Goal: Task Accomplishment & Management: Use online tool/utility

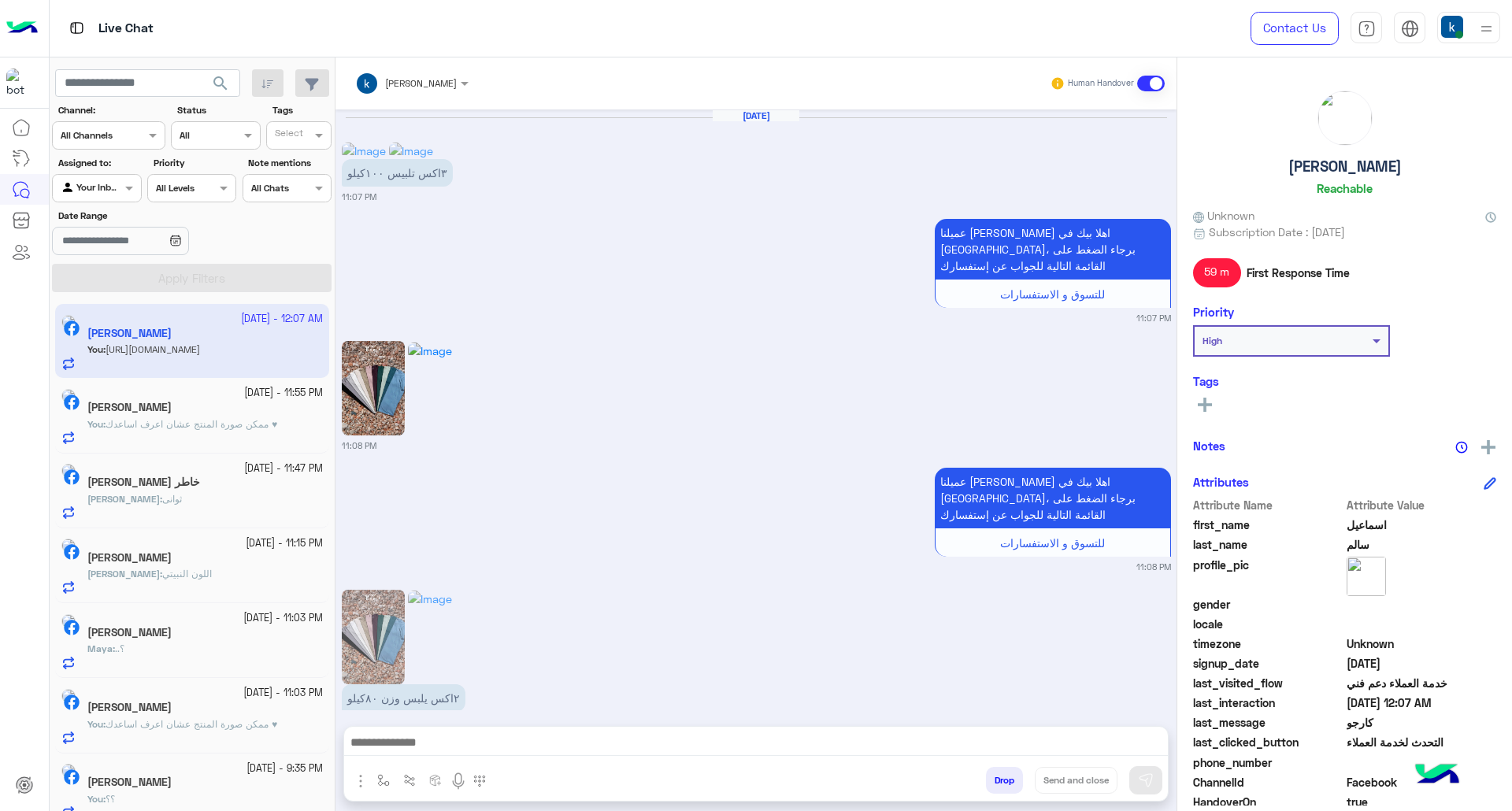
scroll to position [2981, 0]
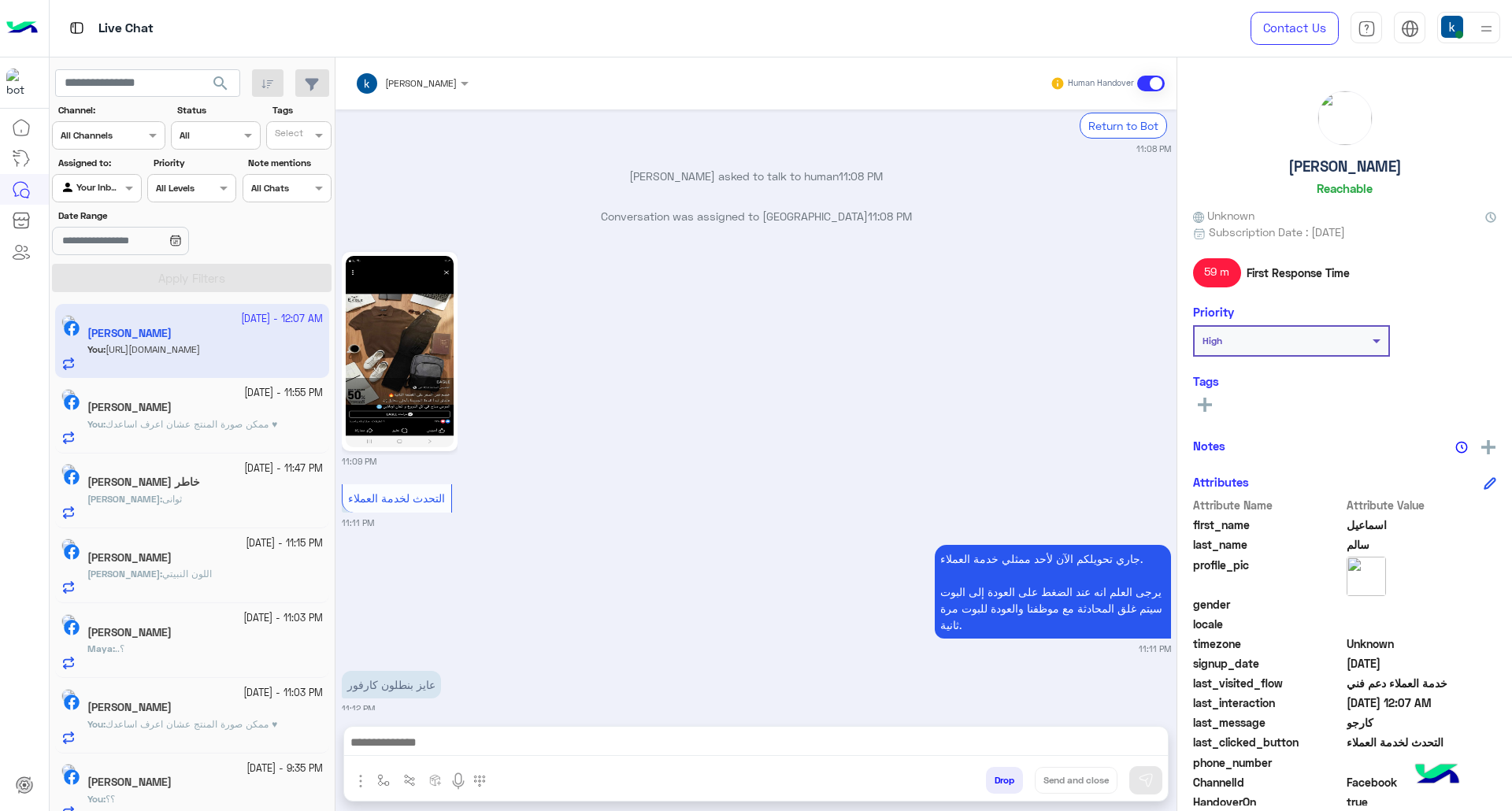
click at [995, 784] on button "Drop" at bounding box center [1004, 781] width 37 height 27
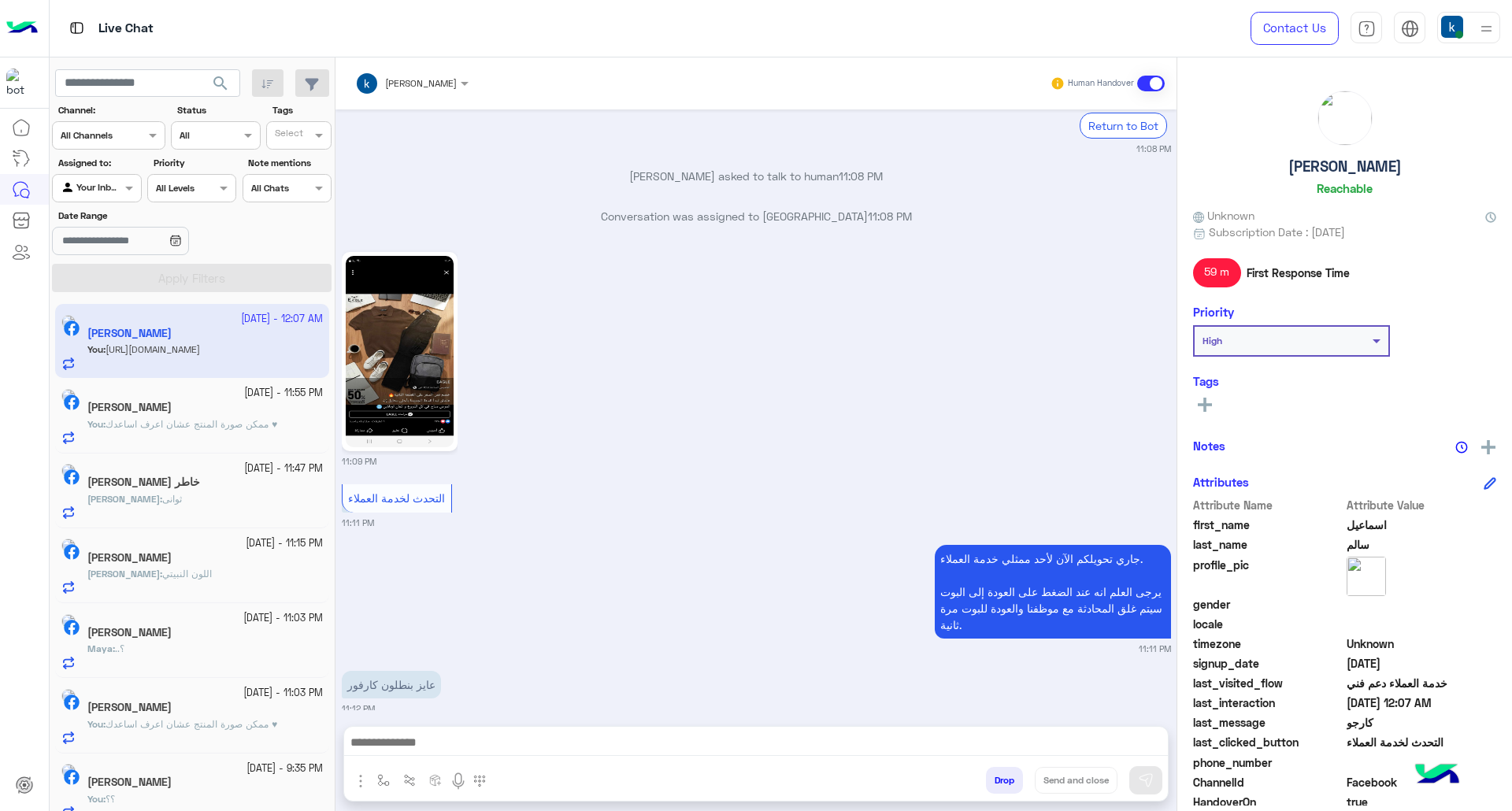
click at [995, 784] on button "Drop" at bounding box center [1004, 781] width 37 height 27
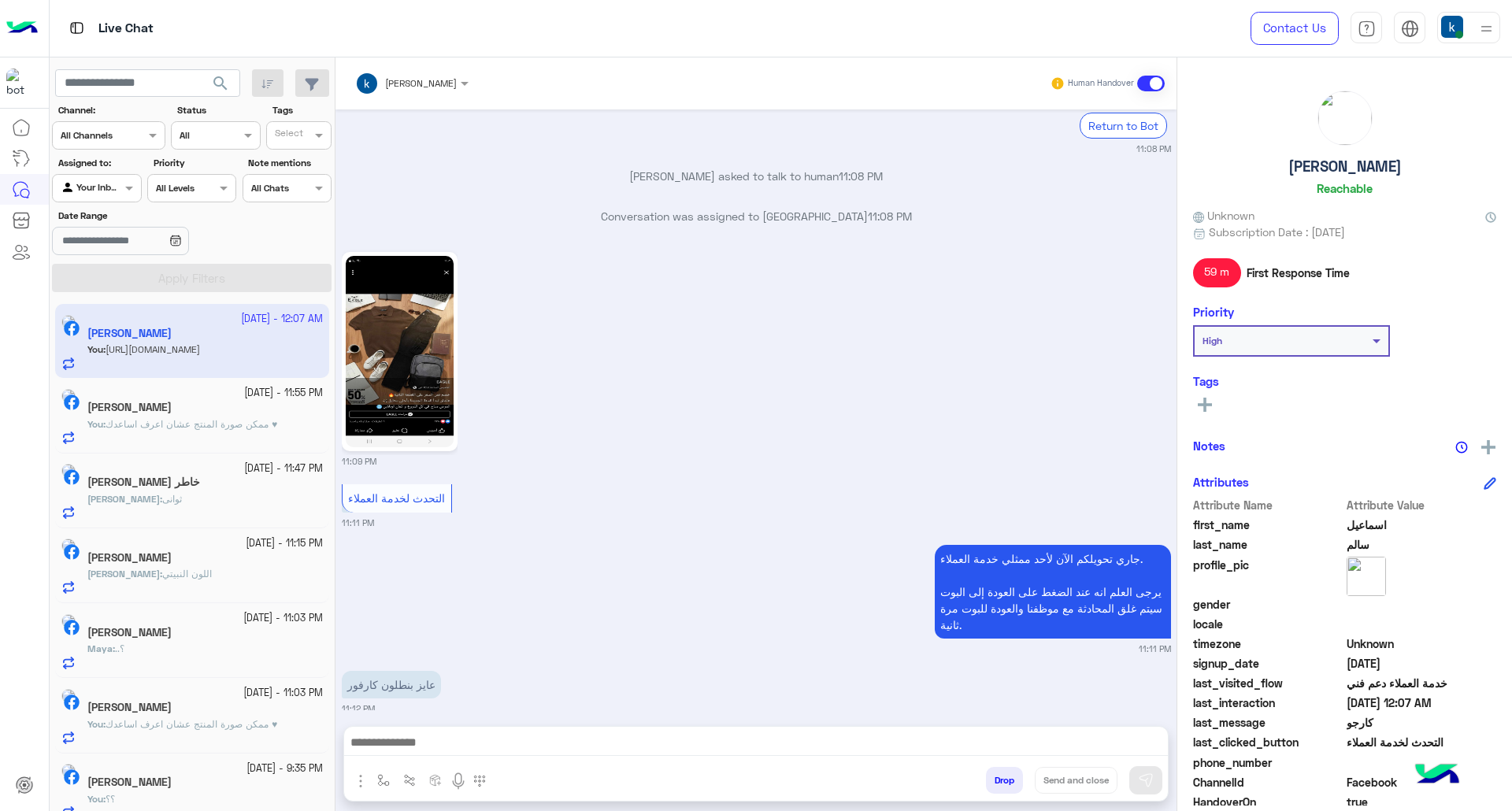
click at [995, 784] on button "Drop" at bounding box center [1004, 781] width 37 height 27
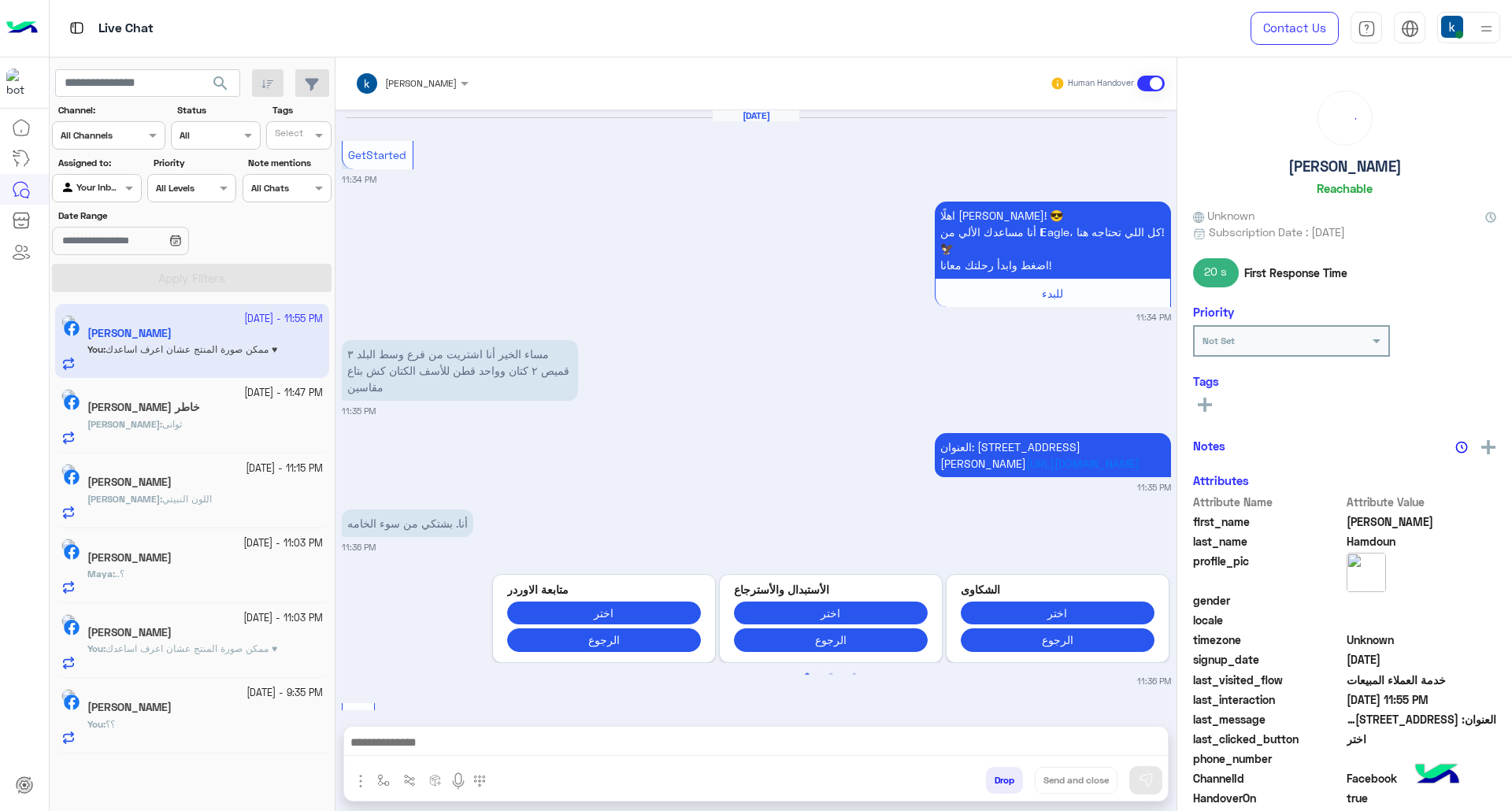
scroll to position [1503, 0]
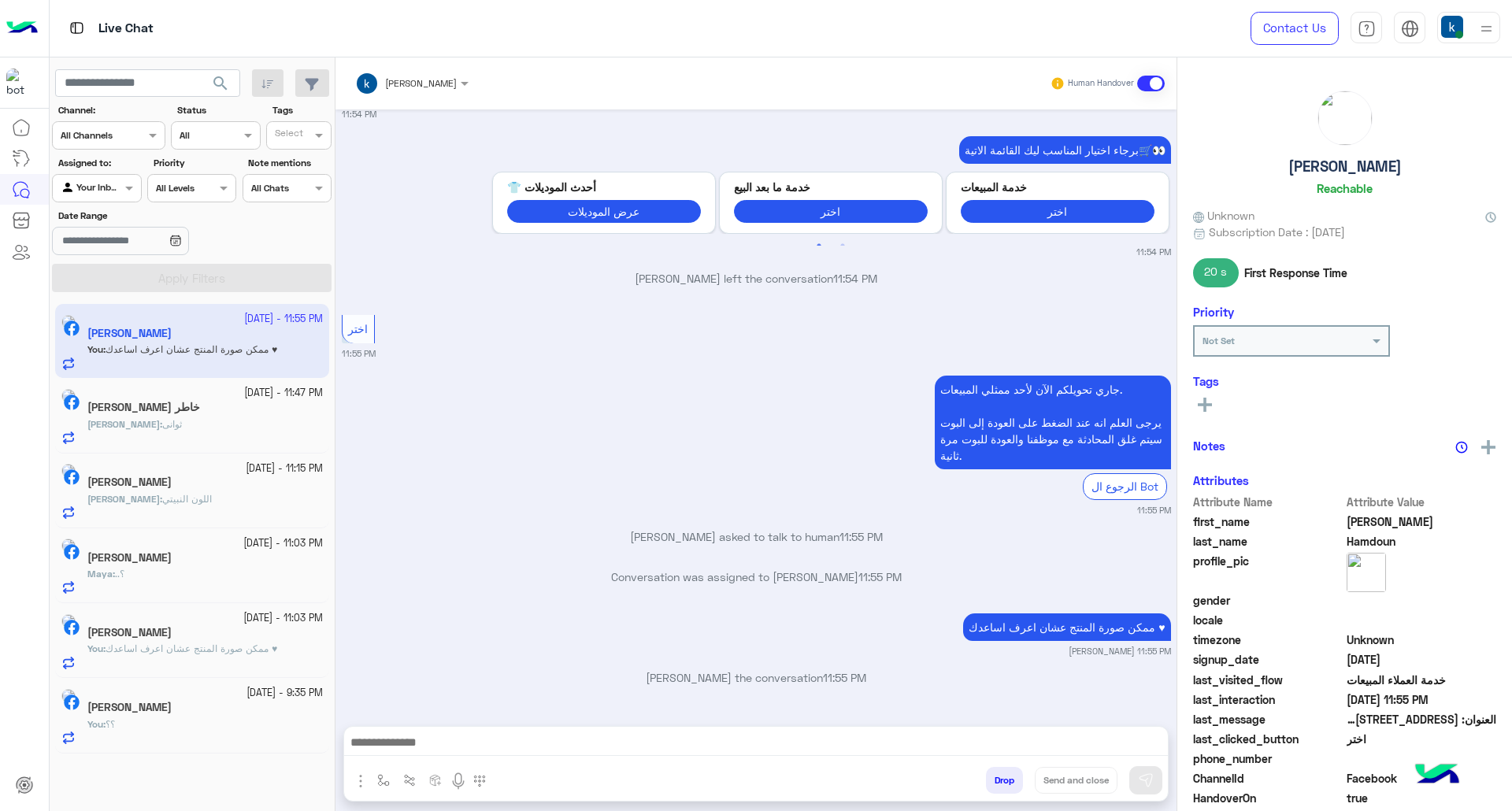
click at [989, 776] on button "Drop" at bounding box center [1004, 781] width 37 height 27
click at [989, 776] on div "khaled mohamed Human Handover Sep 19, 2025 GetStarted 11:34 PM اهلًا Abdelhamid…" at bounding box center [756, 437] width 841 height 760
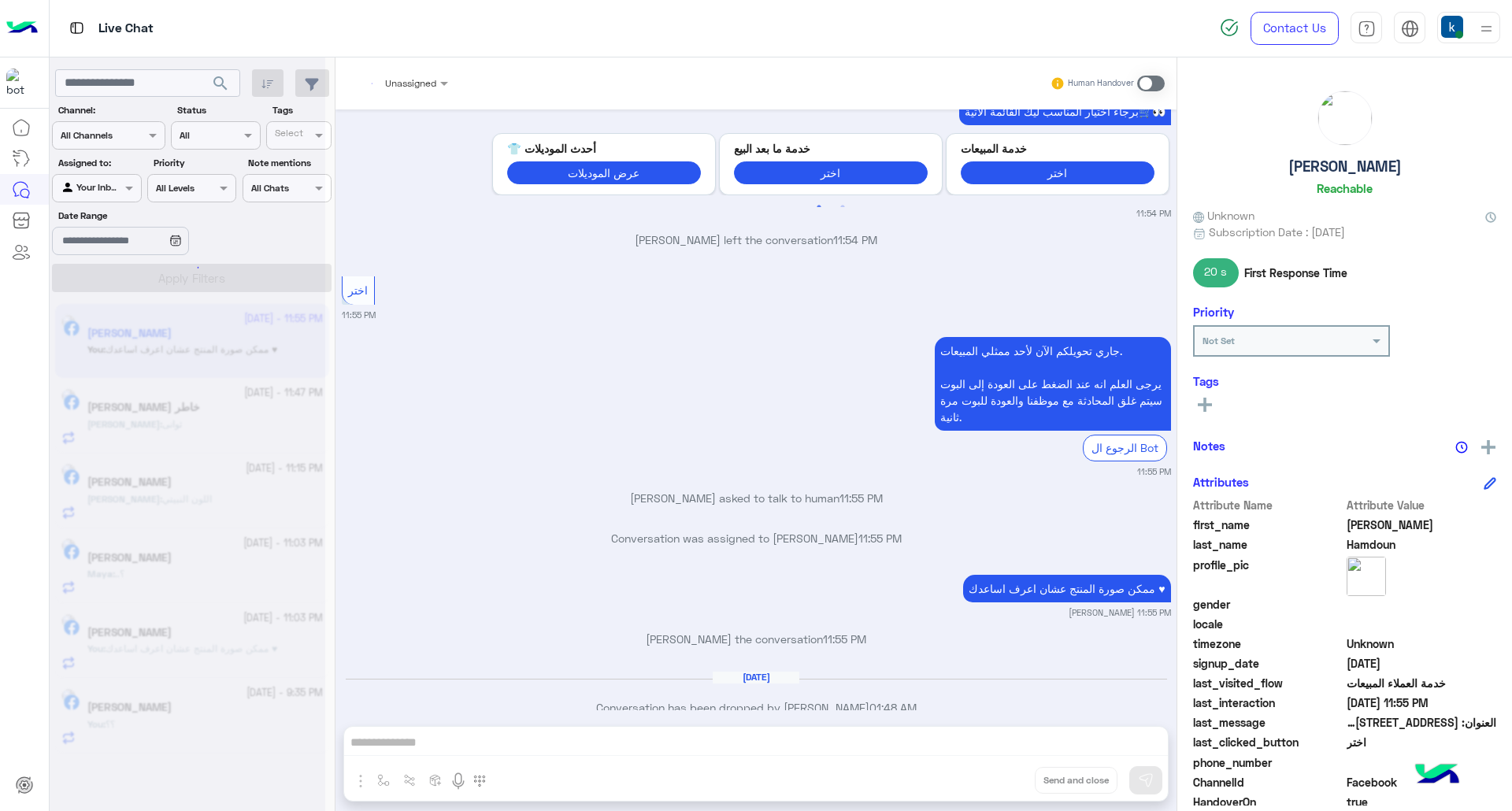
scroll to position [1571, 0]
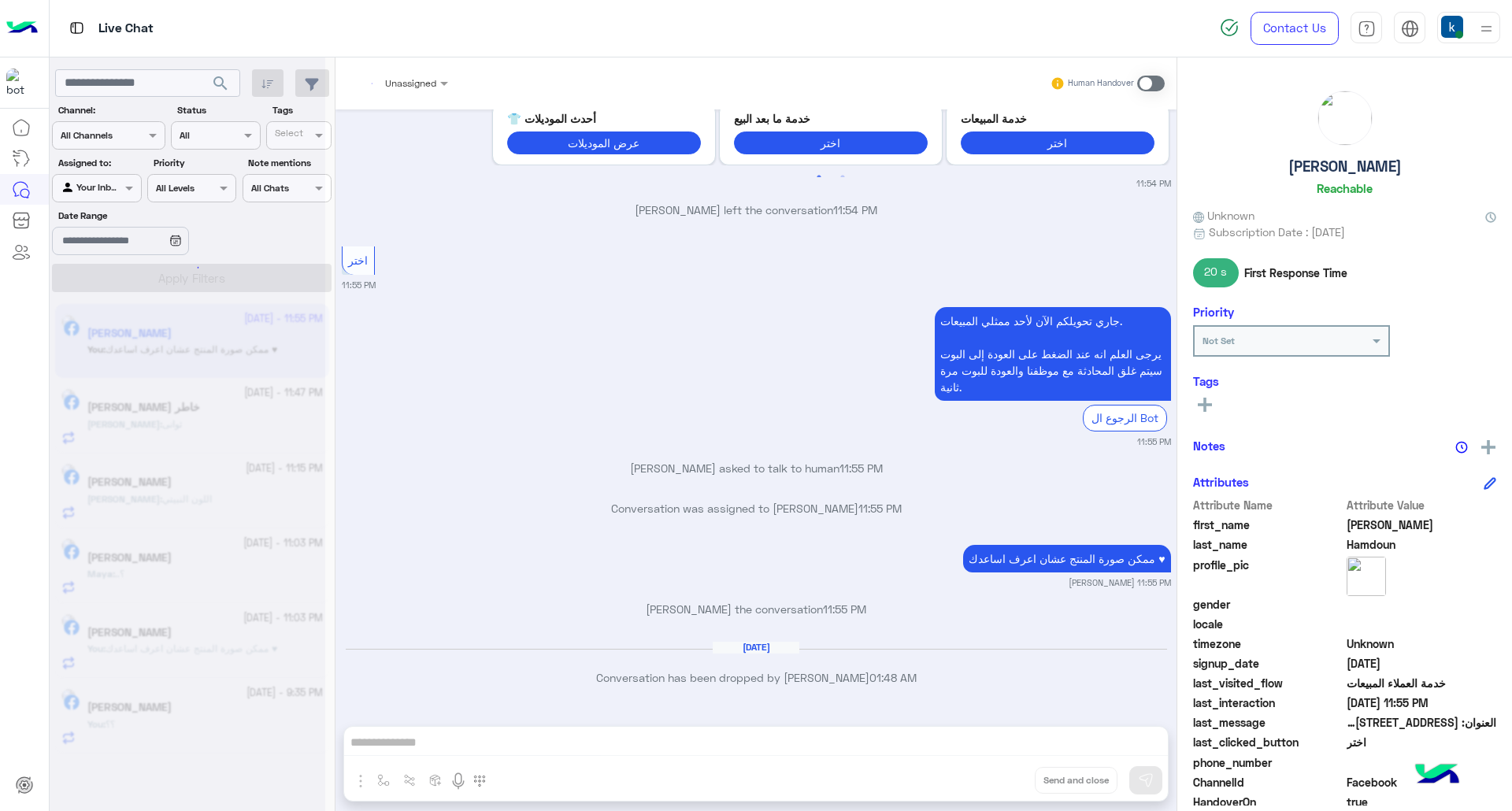
click at [989, 776] on div "Unassigned Human Handover Sep 19, 2025 GetStarted 11:34 PM اهلًا Abdelhamid! 😎 …" at bounding box center [756, 437] width 841 height 760
click at [0, 0] on button "Drop" at bounding box center [0, 0] width 0 height 0
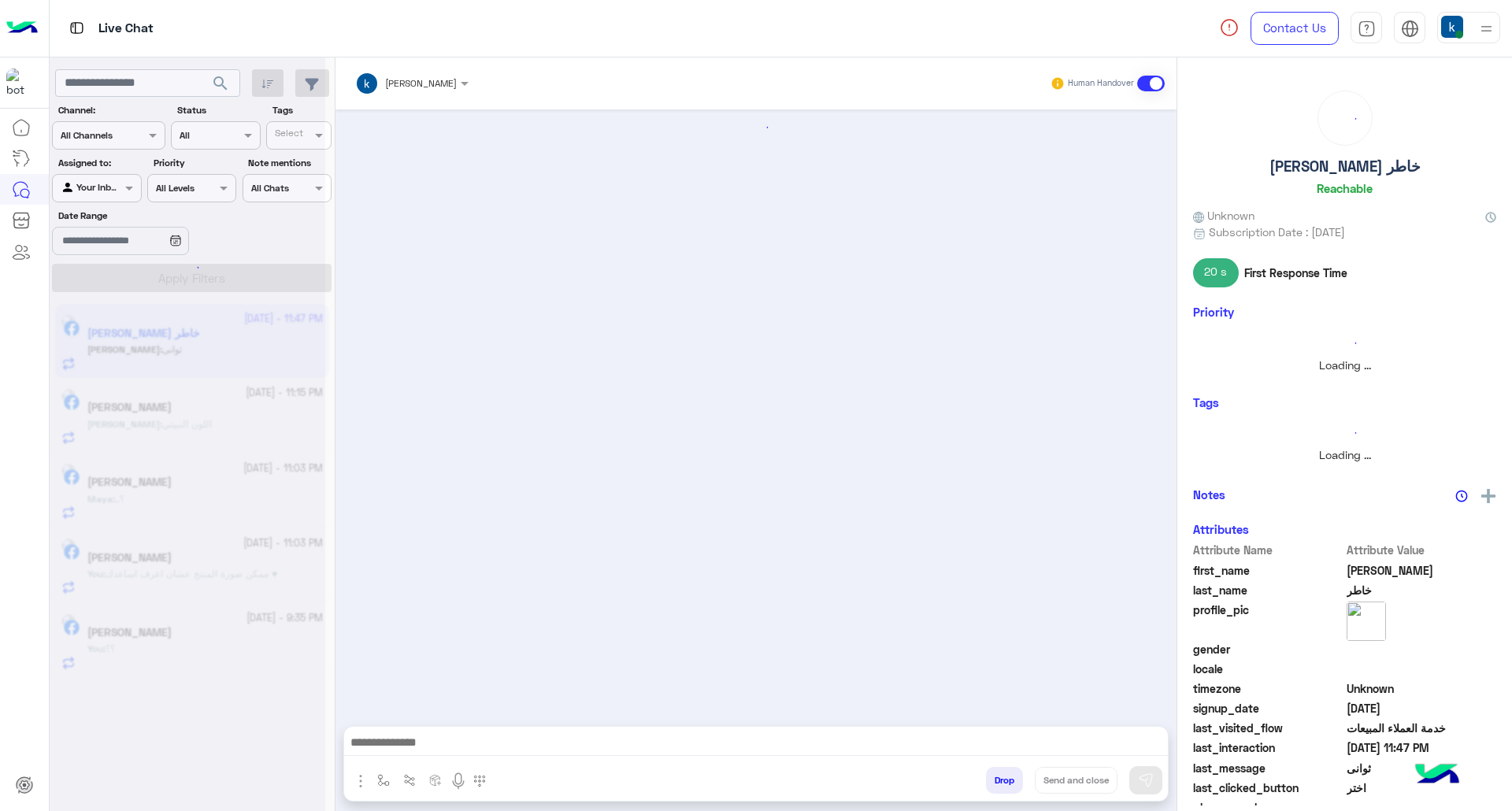
click at [989, 776] on button "Drop" at bounding box center [1004, 781] width 37 height 27
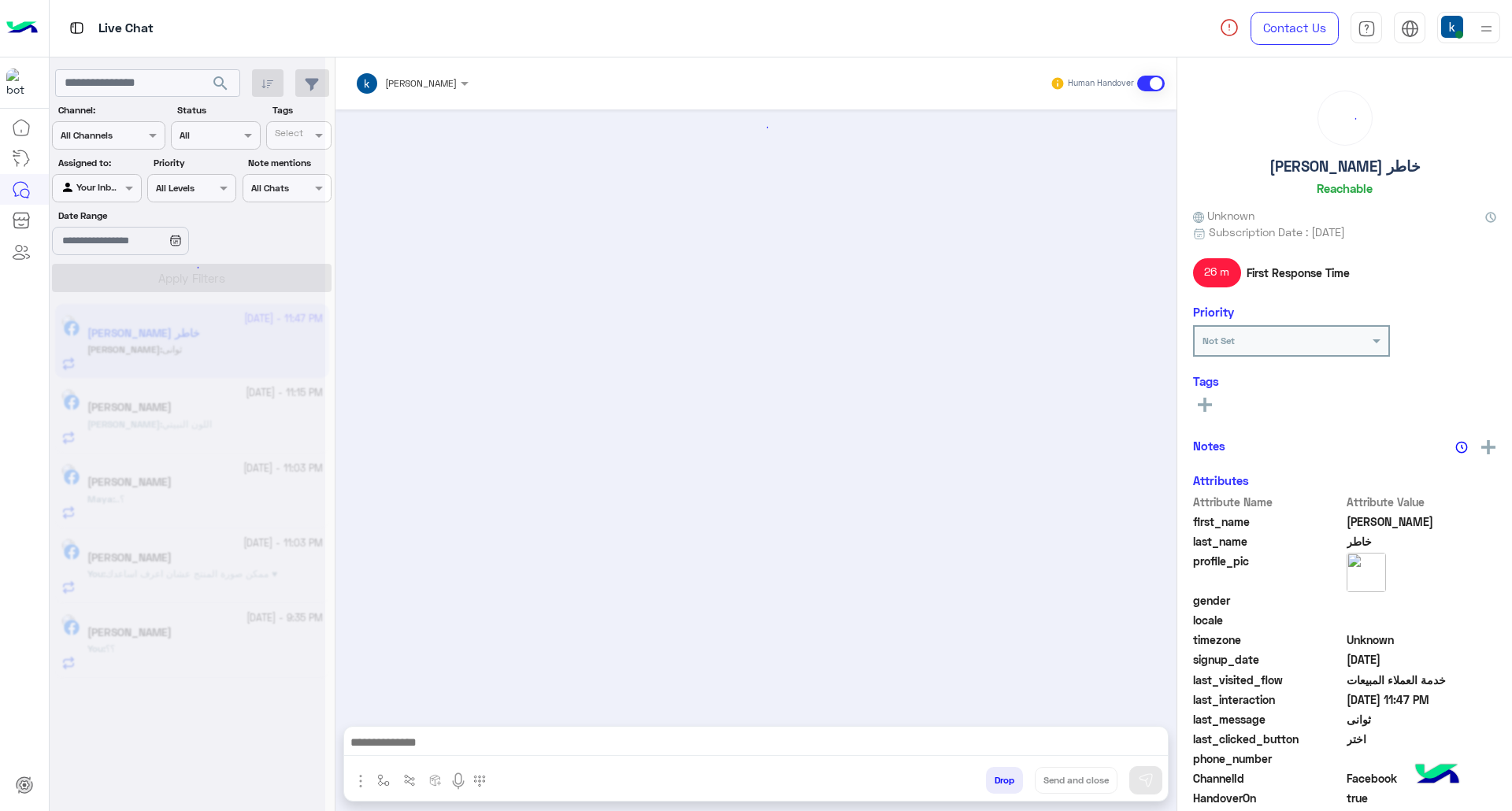
click at [989, 776] on div "khaled mohamed Human Handover Drop Send and close" at bounding box center [756, 437] width 841 height 760
click at [989, 776] on div "Unassigned Human Handover Sep 20, 2025 Conversation has been dropped by khaled …" at bounding box center [756, 437] width 841 height 760
click at [0, 0] on button "Drop" at bounding box center [0, 0] width 0 height 0
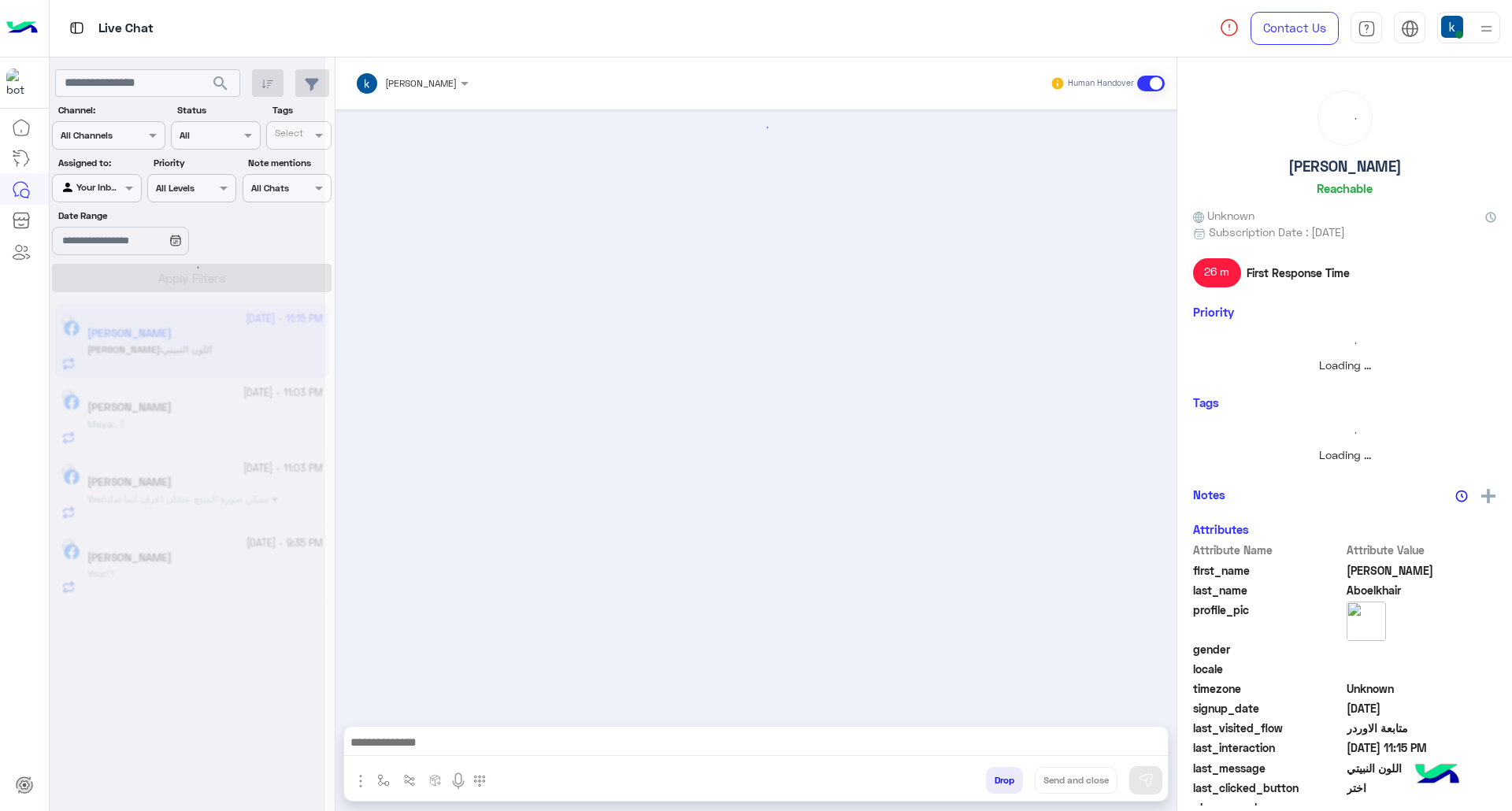
click at [989, 776] on button "Drop" at bounding box center [1004, 781] width 37 height 27
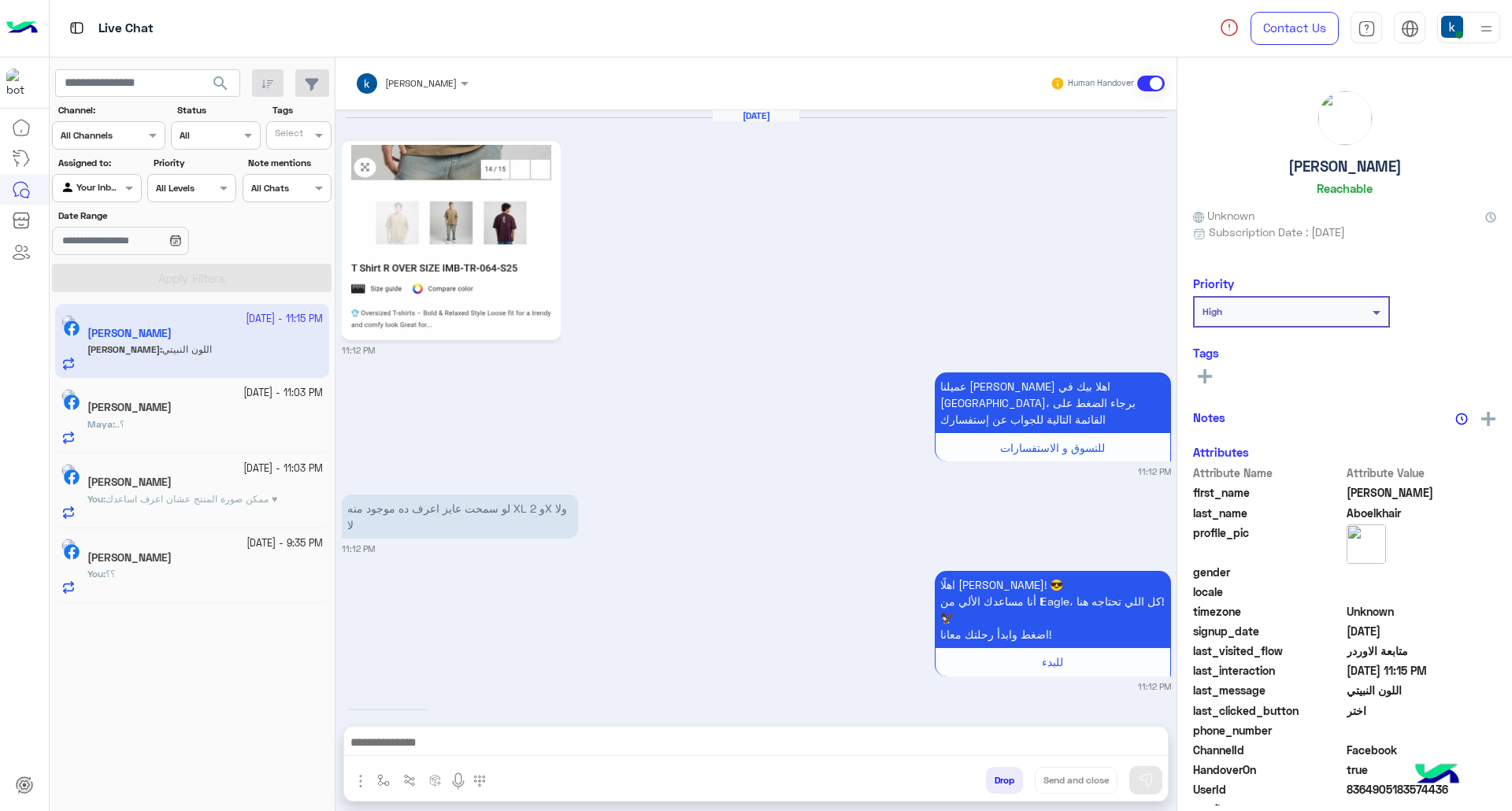
scroll to position [1704, 0]
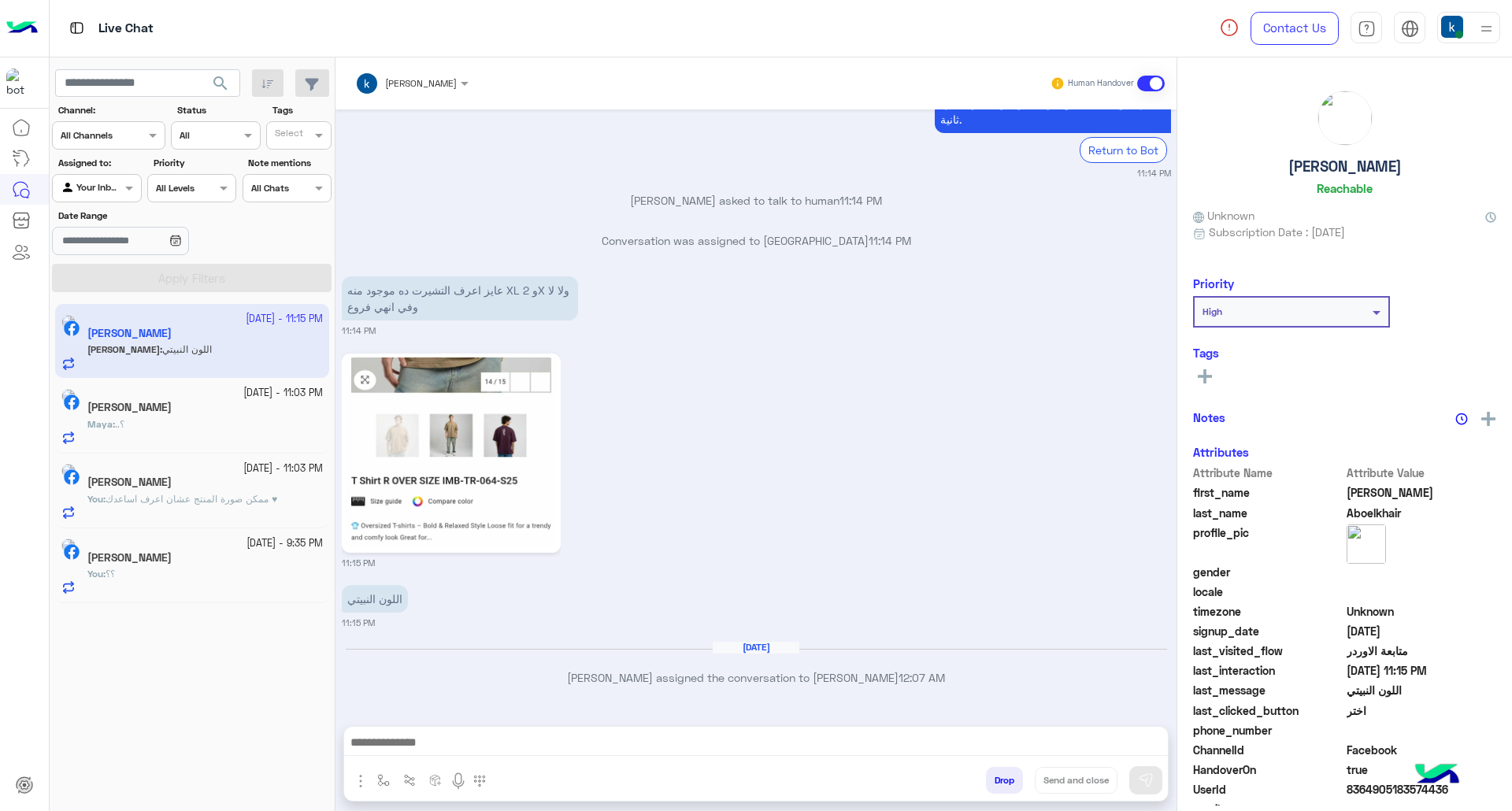
click at [989, 776] on div "khaled mohamed Human Handover Sep 19, 2025 11:12 PM عميلنا العزيز Ahmed اهلا بي…" at bounding box center [756, 437] width 841 height 760
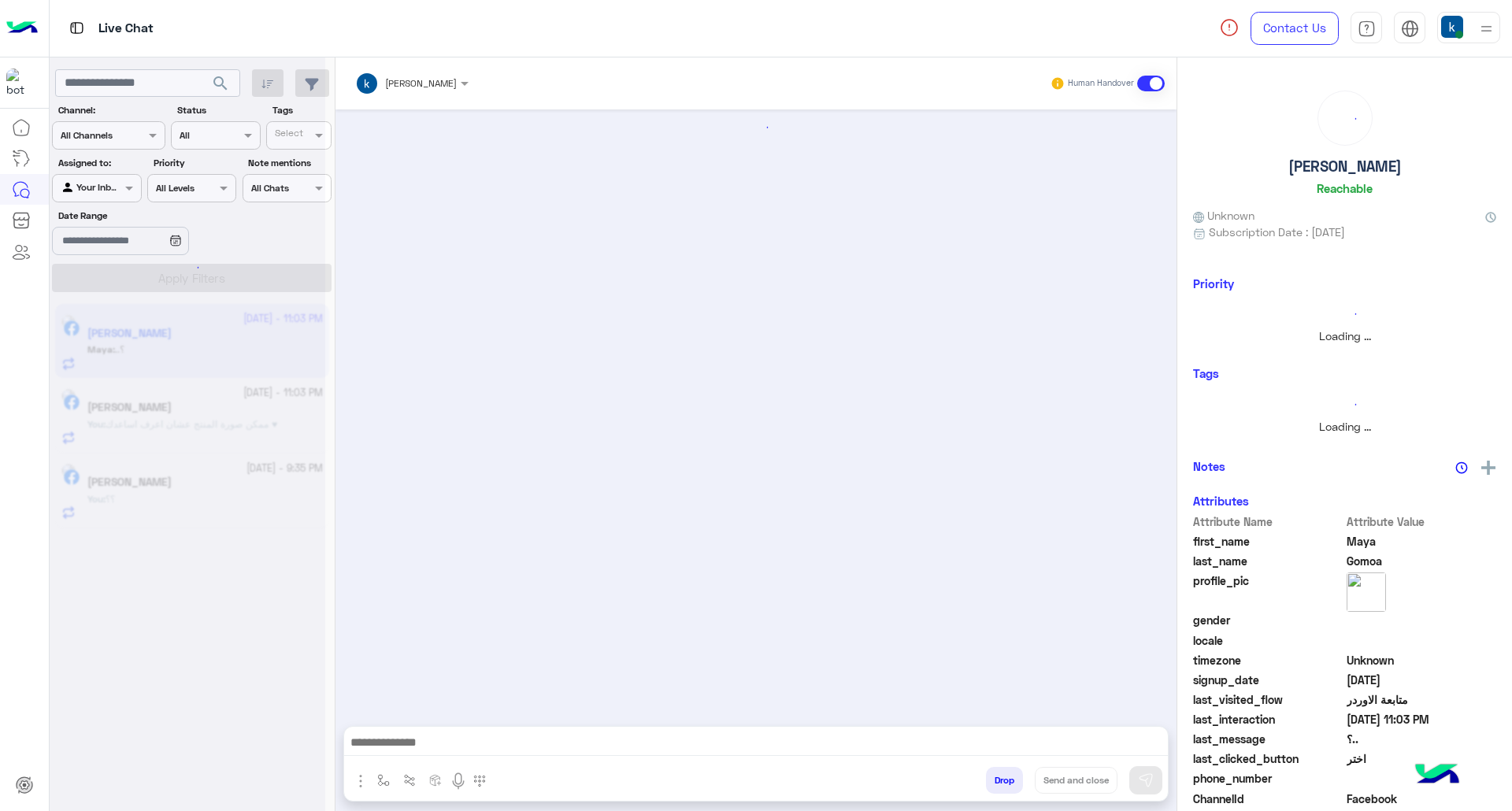
click at [989, 776] on button "Drop" at bounding box center [1004, 781] width 37 height 27
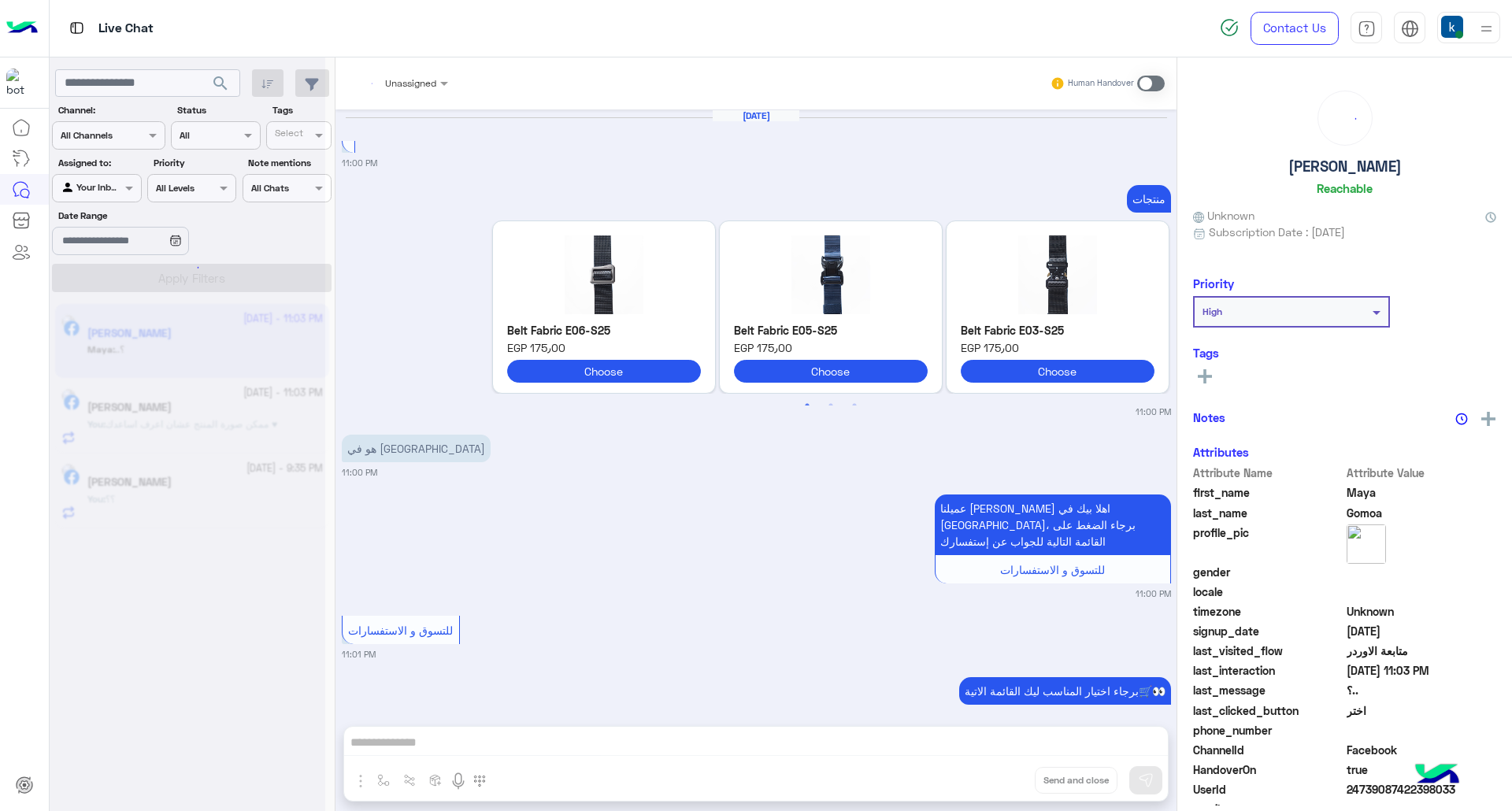
click at [989, 776] on div "Unassigned Human Handover Sep 19, 2025 11:00 PM منتجات Previous Belt Fabric E06…" at bounding box center [756, 437] width 841 height 760
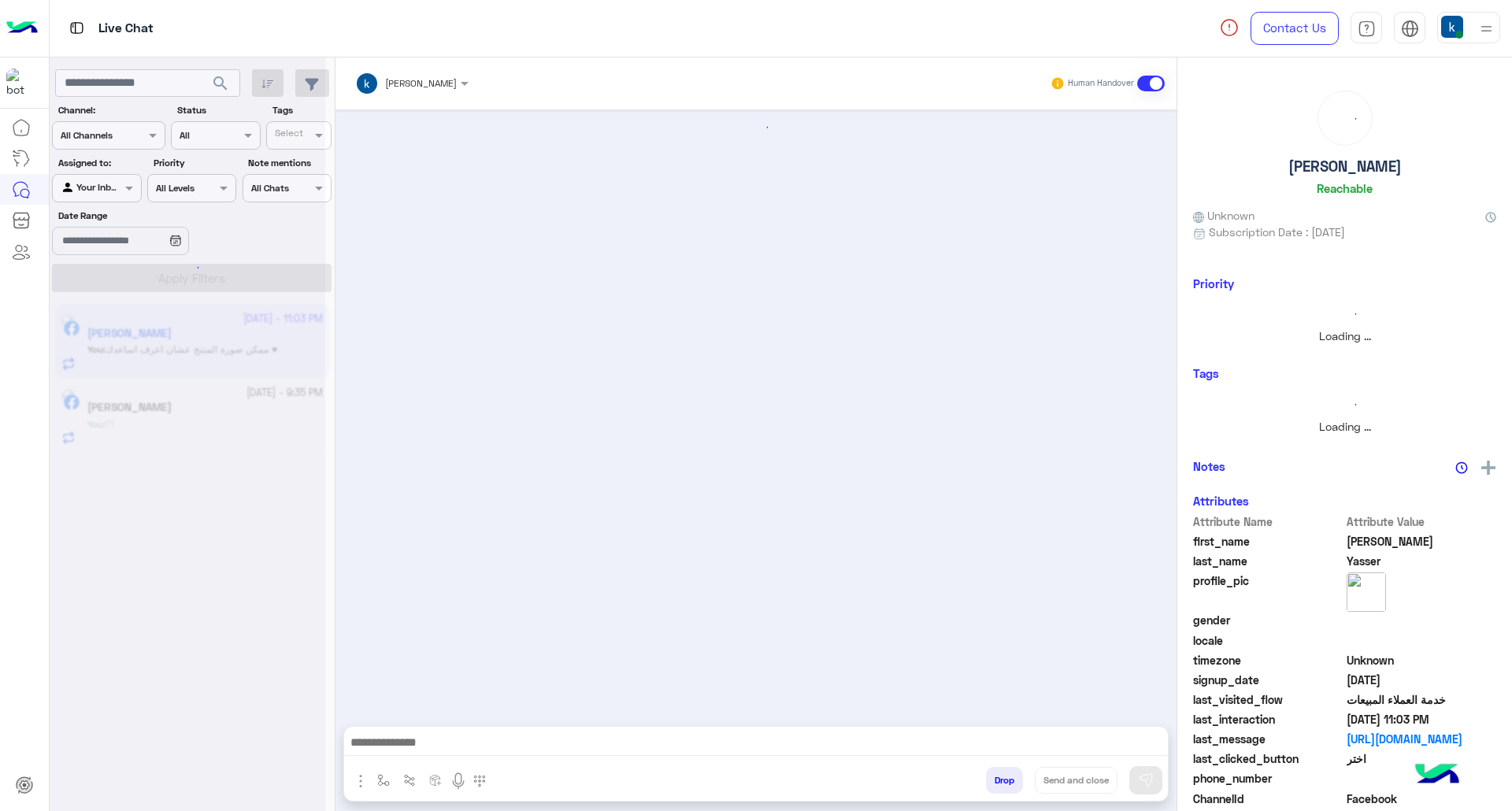
click at [989, 776] on button "Drop" at bounding box center [1004, 781] width 37 height 27
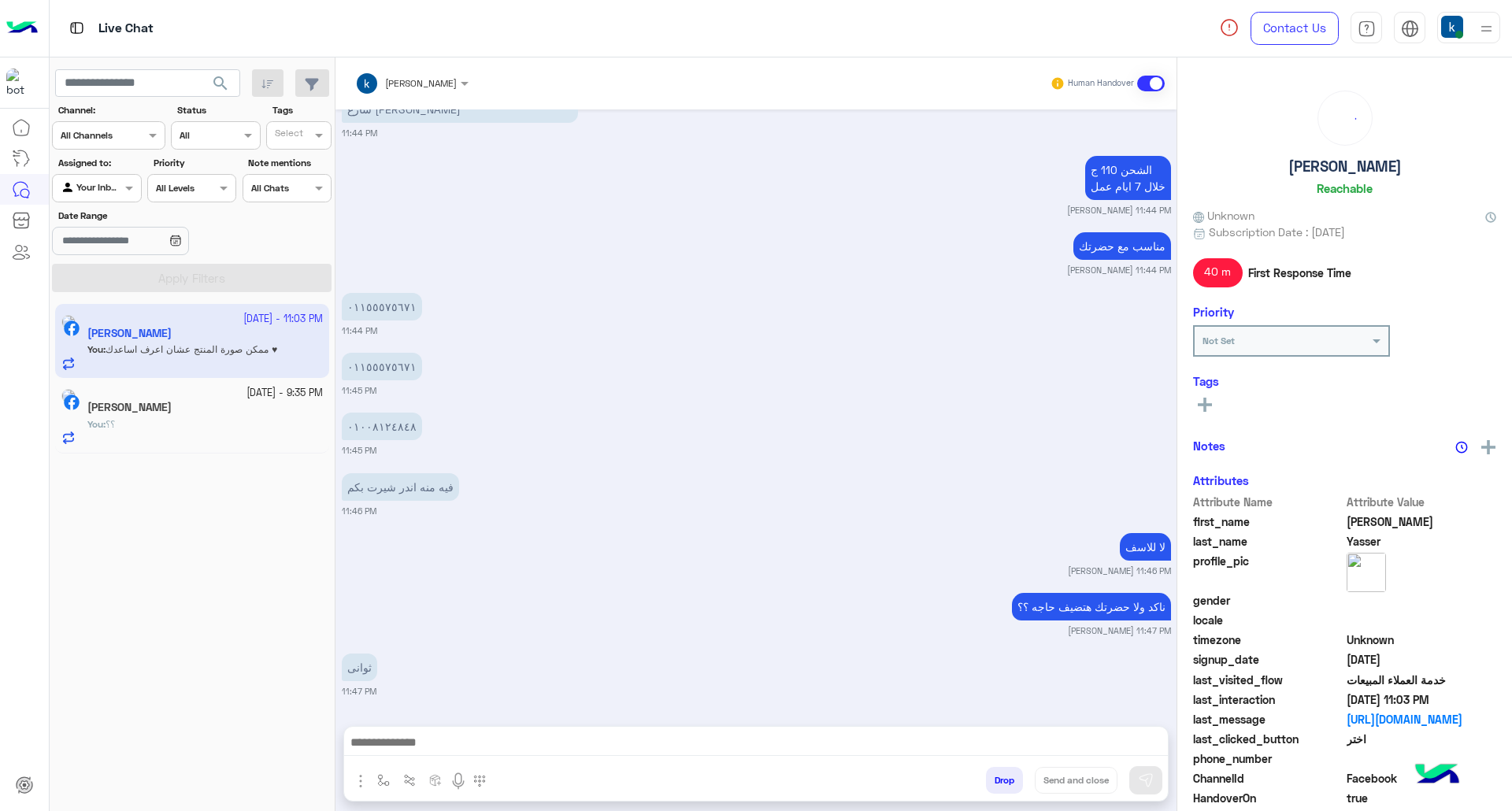
click at [989, 776] on button "Drop" at bounding box center [1004, 781] width 37 height 27
click at [989, 776] on div "khaled mohamed Human Handover Sep 19, 2025 عميلنا العزيز Mohamed اهلا بيك في إي…" at bounding box center [756, 437] width 841 height 760
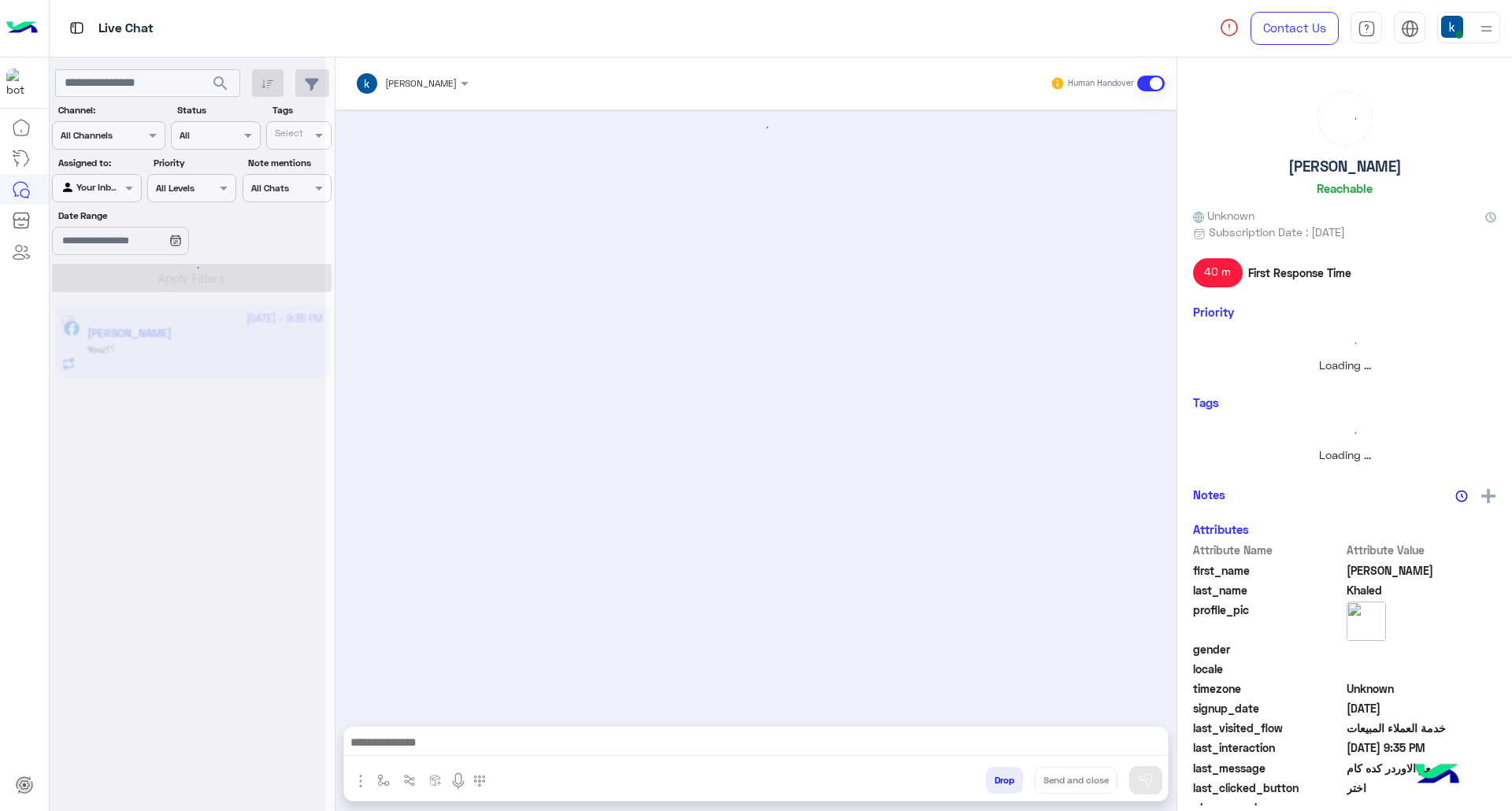
click at [989, 776] on button "Drop" at bounding box center [1004, 781] width 37 height 27
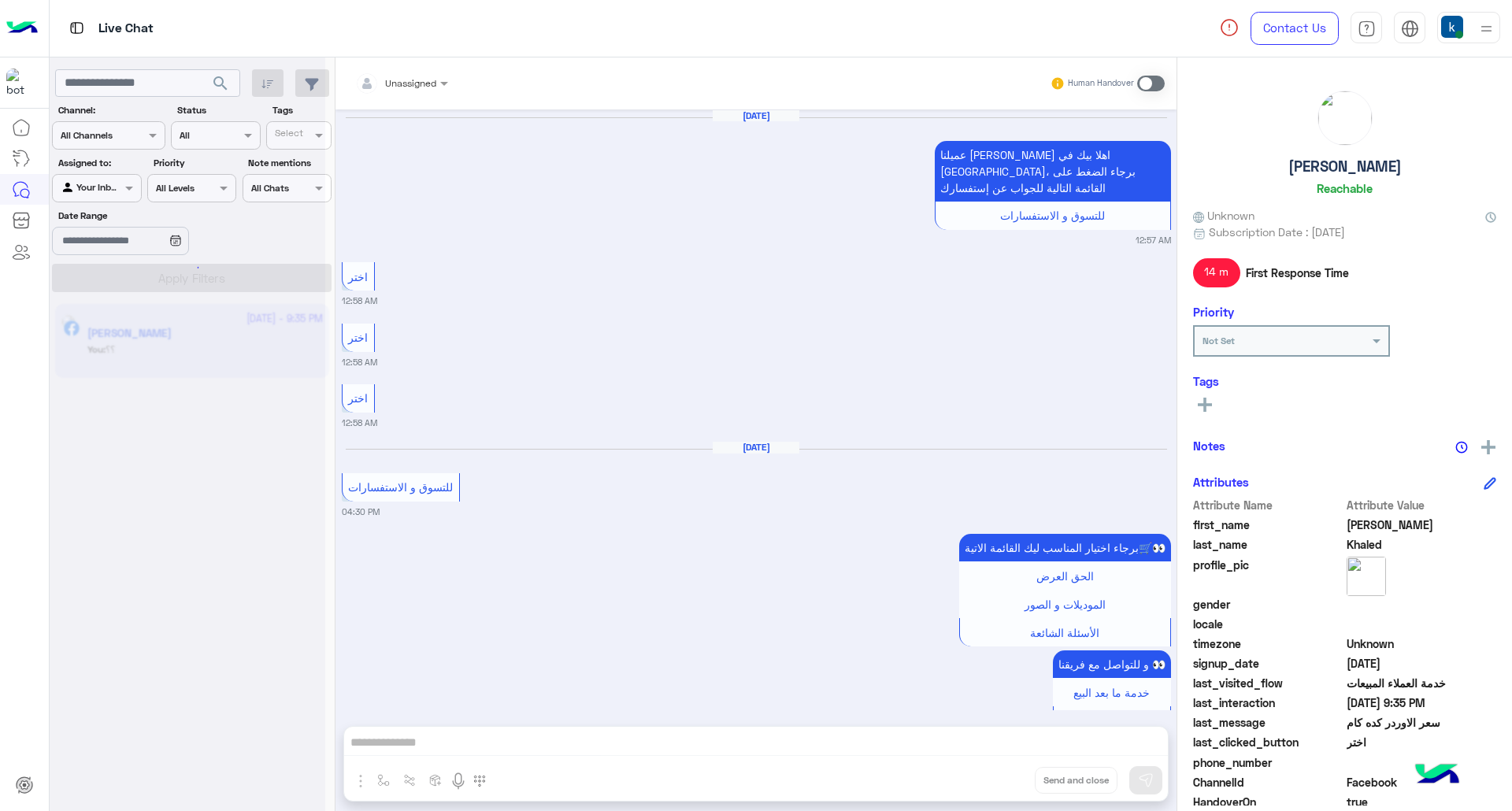
scroll to position [2421, 0]
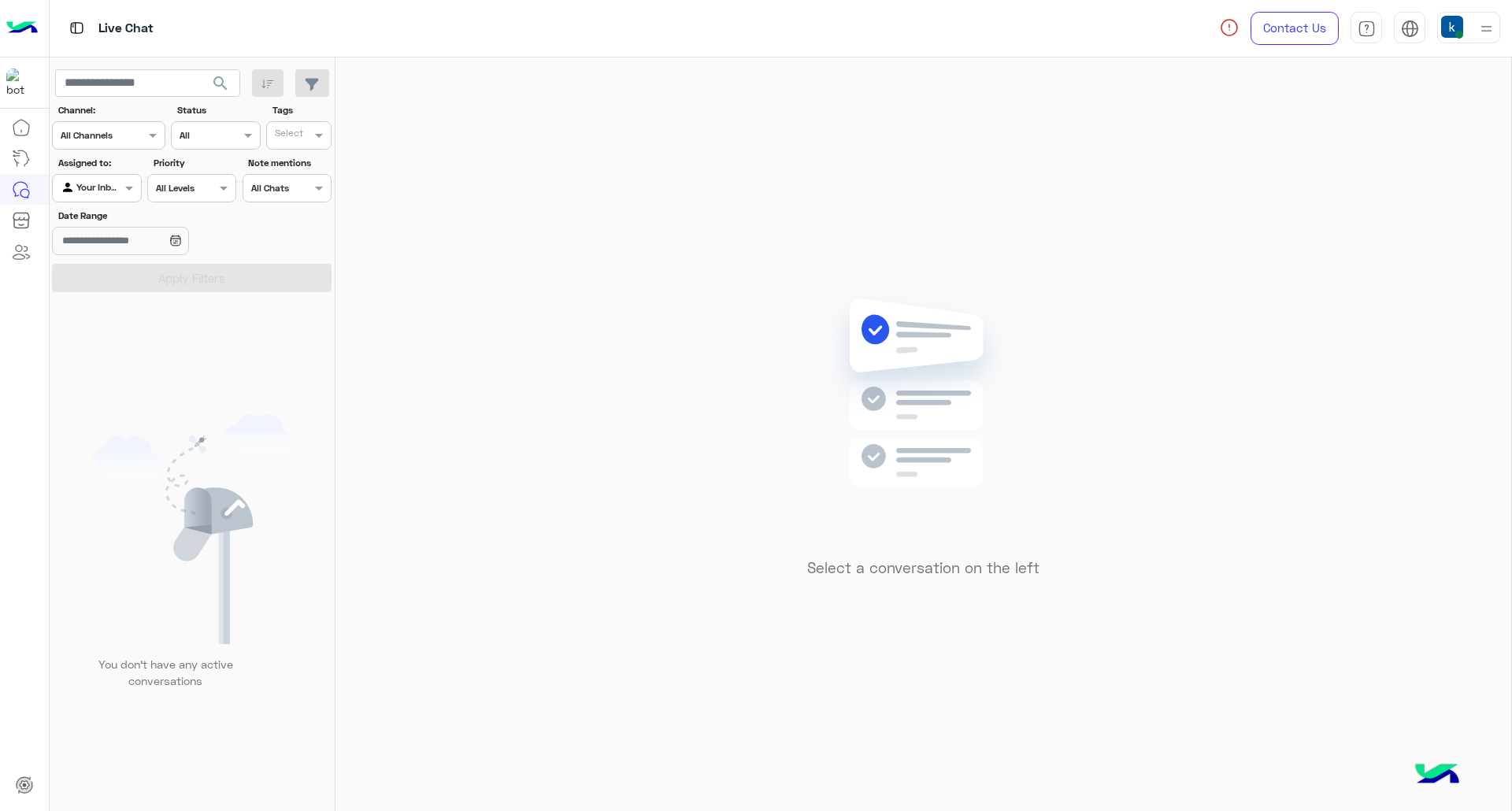
click at [1471, 26] on div at bounding box center [1468, 27] width 63 height 31
click at [810, 376] on img at bounding box center [923, 417] width 228 height 262
